Goal: Task Accomplishment & Management: Use online tool/utility

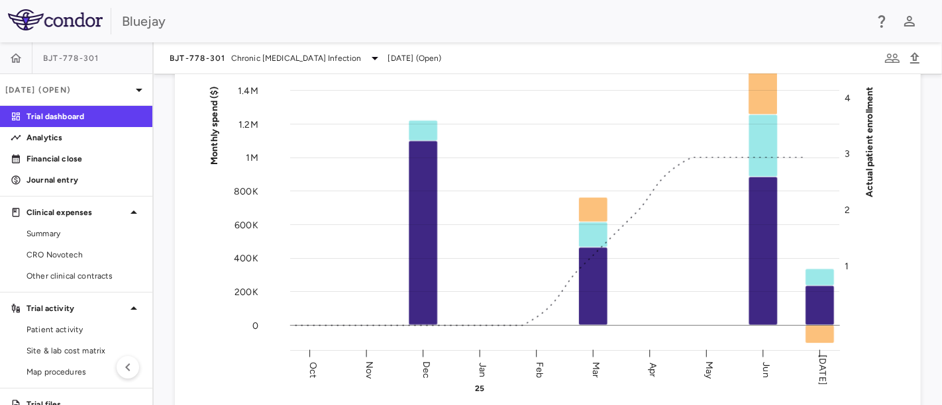
scroll to position [147, 0]
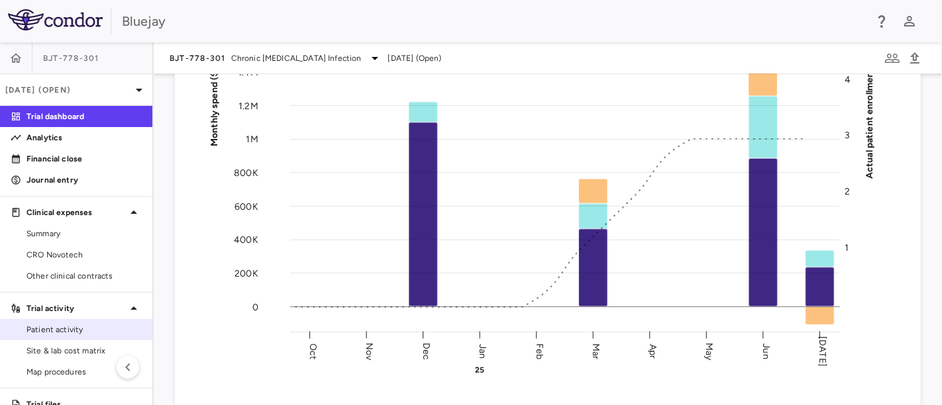
drag, startPoint x: 60, startPoint y: 345, endPoint x: 72, endPoint y: 337, distance: 14.3
click at [60, 345] on span "Site & lab cost matrix" at bounding box center [84, 351] width 115 height 12
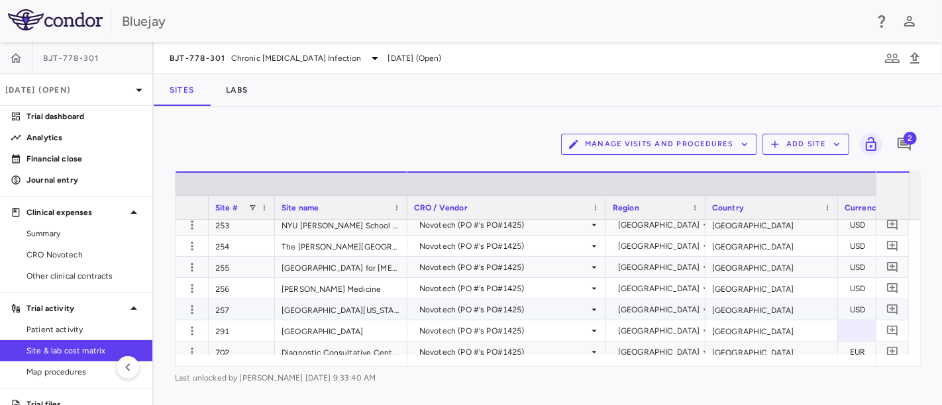
click at [241, 309] on div "257" at bounding box center [242, 309] width 66 height 21
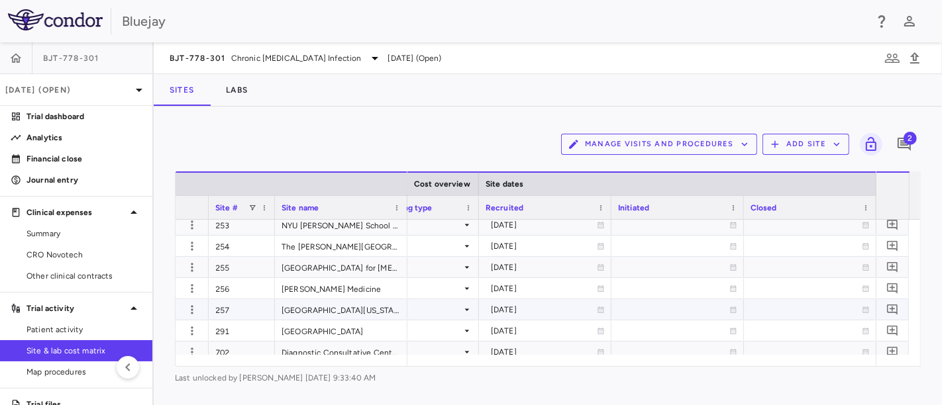
scroll to position [0, 902]
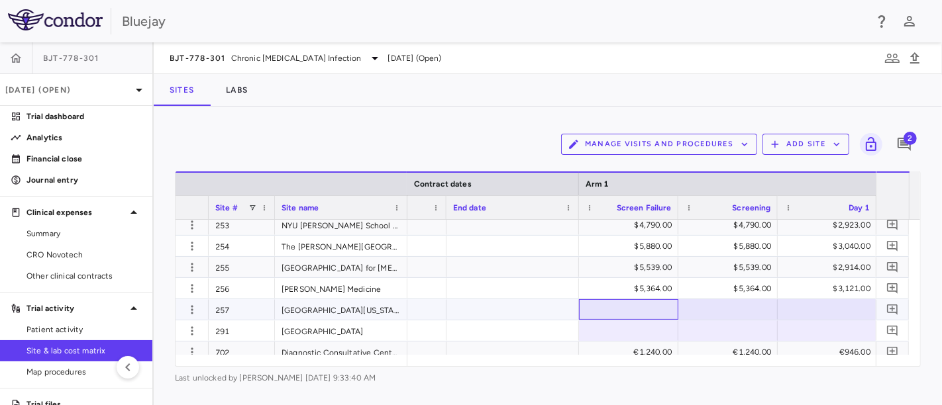
click at [639, 305] on div at bounding box center [629, 309] width 86 height 19
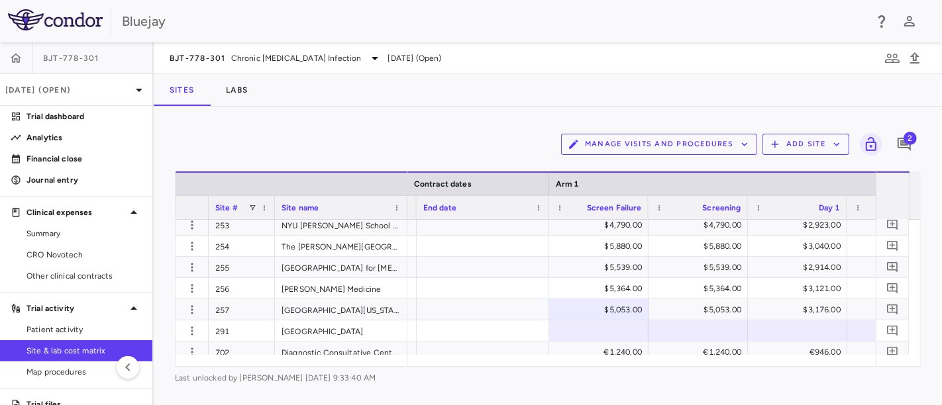
scroll to position [0, 1413]
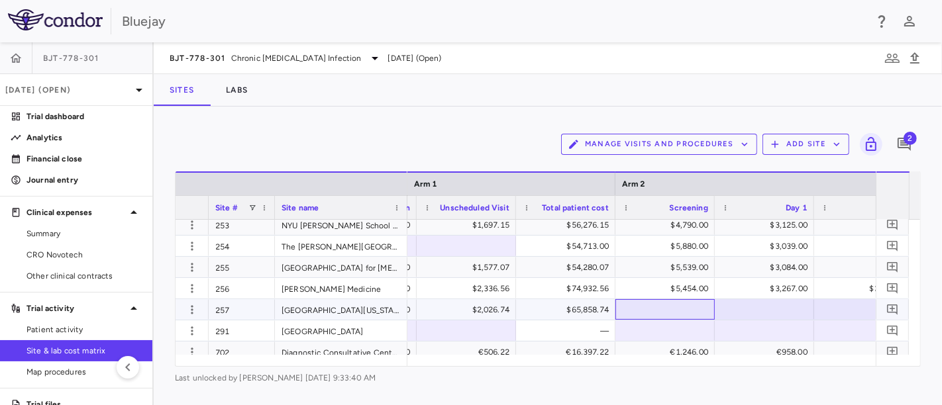
click at [673, 307] on div at bounding box center [665, 309] width 86 height 19
click at [685, 307] on input "text" at bounding box center [675, 311] width 78 height 22
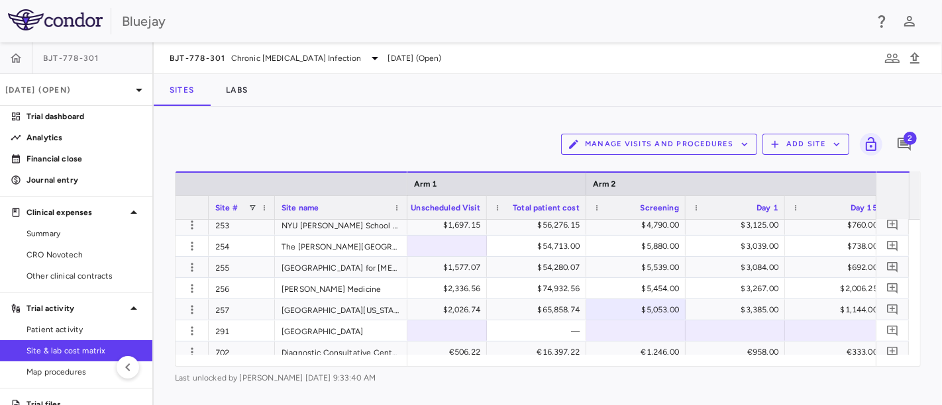
scroll to position [0, 5132]
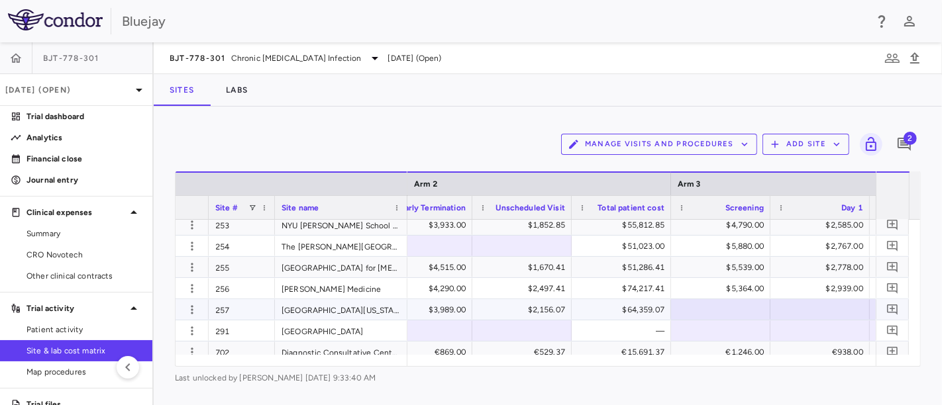
click at [727, 306] on div at bounding box center [721, 309] width 86 height 19
click at [733, 306] on input "text" at bounding box center [731, 311] width 78 height 22
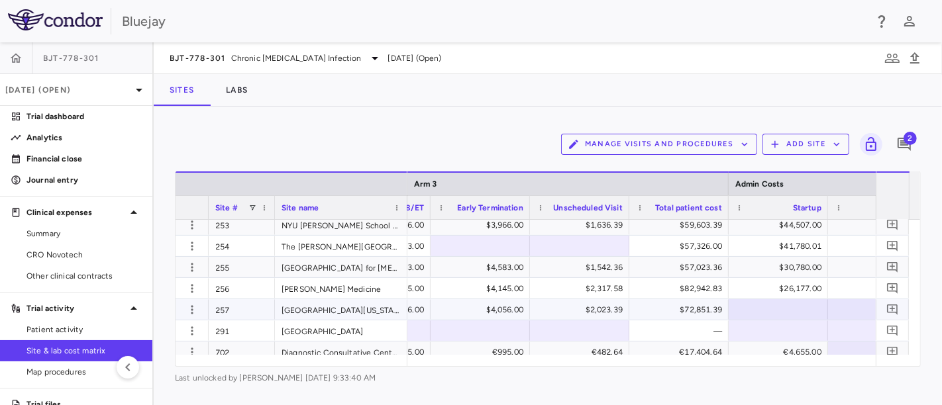
click at [784, 310] on div at bounding box center [778, 309] width 86 height 19
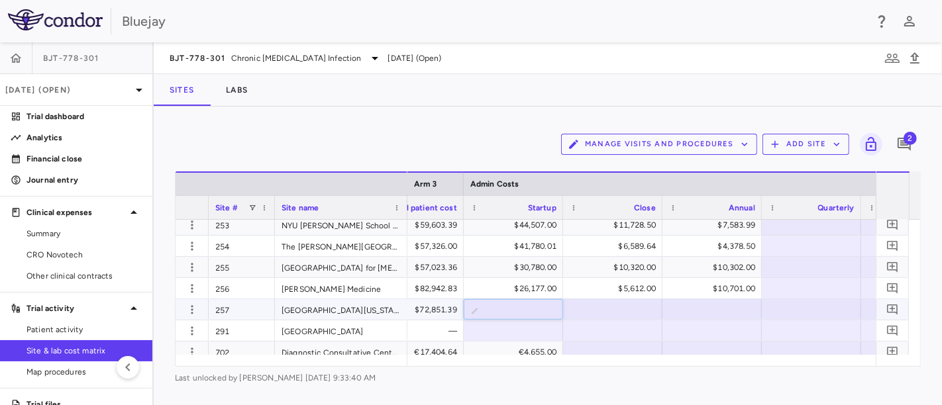
click at [506, 313] on input "number" at bounding box center [523, 311] width 78 height 22
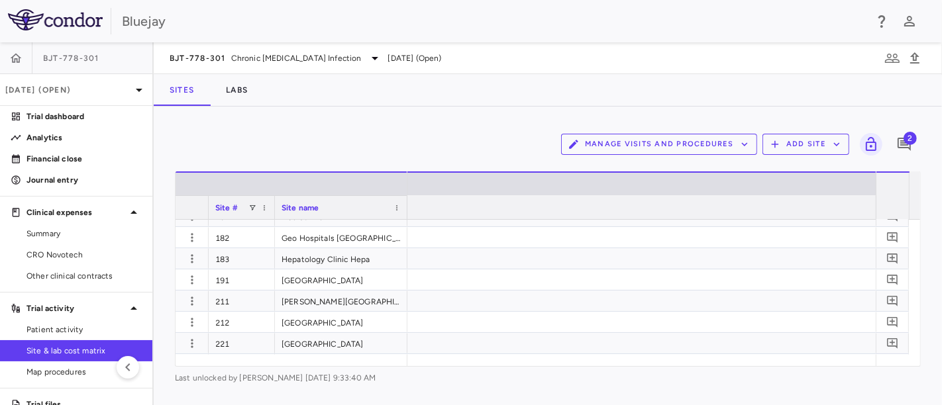
scroll to position [0, 1440]
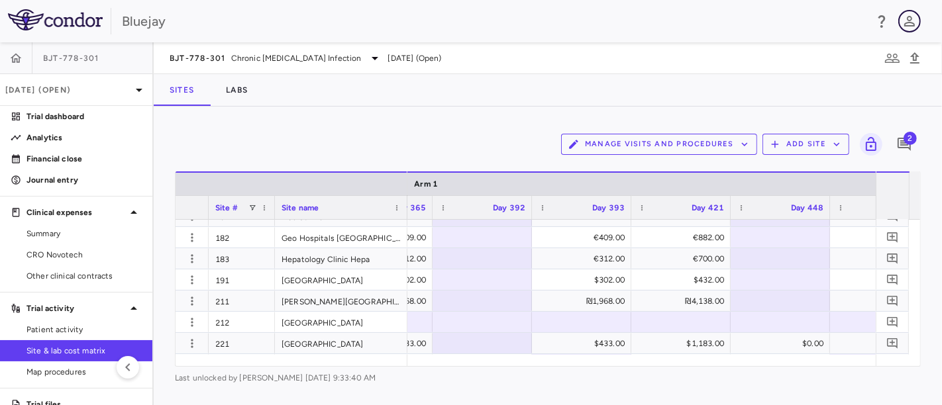
click at [910, 23] on icon "button" at bounding box center [909, 21] width 11 height 11
